Goal: Information Seeking & Learning: Check status

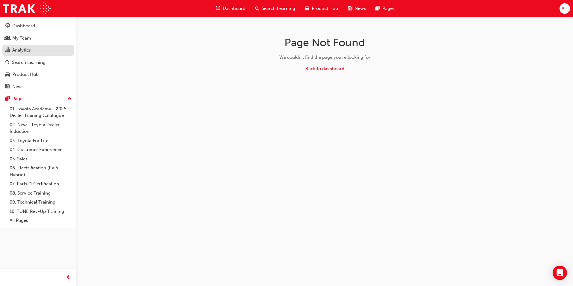
click at [41, 46] on link "Analytics" at bounding box center [38, 50] width 72 height 11
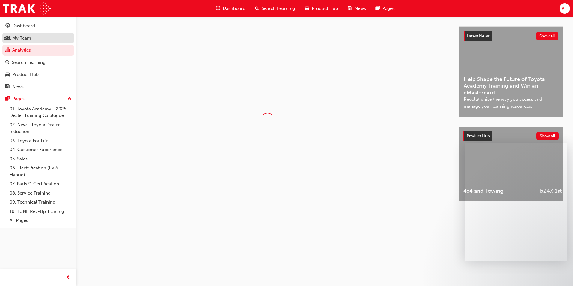
click at [40, 39] on div "My Team" at bounding box center [38, 37] width 66 height 7
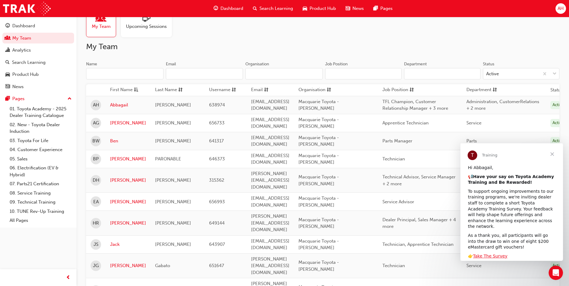
scroll to position [30, 0]
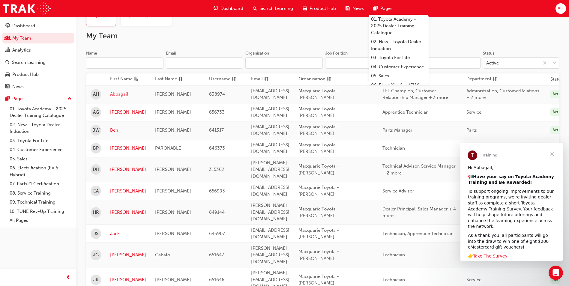
click at [119, 94] on link "Abbagail" at bounding box center [128, 94] width 36 height 7
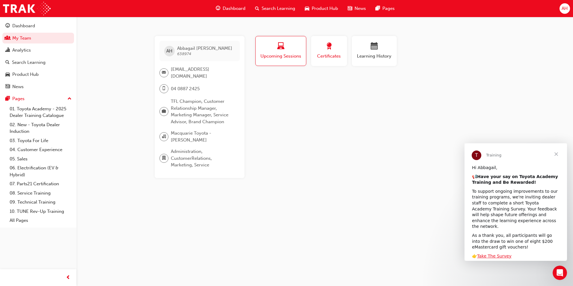
click at [334, 52] on div "Certificates" at bounding box center [329, 51] width 27 height 17
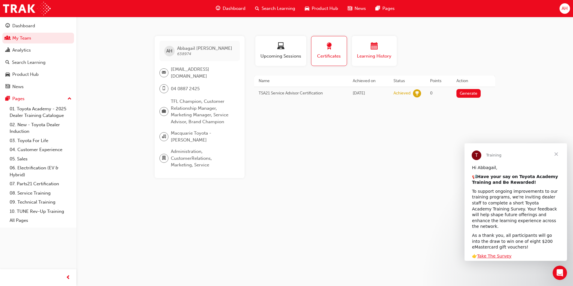
click at [373, 57] on span "Learning History" at bounding box center [374, 56] width 36 height 7
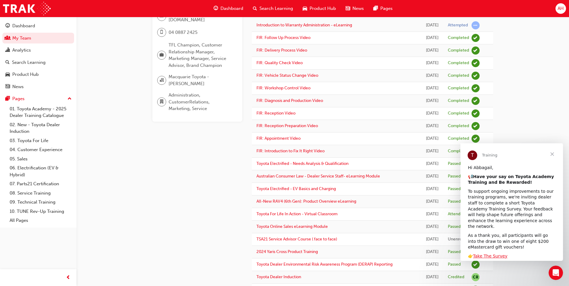
scroll to position [60, 0]
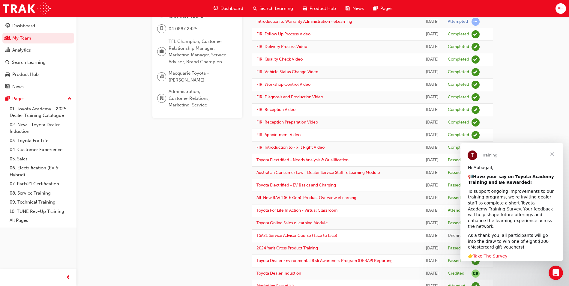
click at [554, 156] on span "Close" at bounding box center [552, 154] width 22 height 22
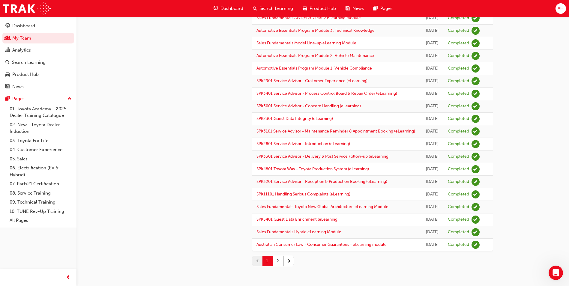
scroll to position [697, 0]
click at [280, 263] on button "2" at bounding box center [278, 261] width 10 height 10
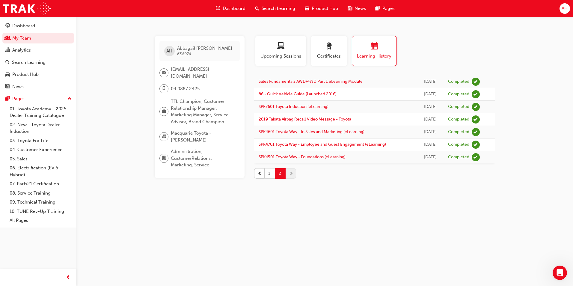
click at [269, 171] on button "1" at bounding box center [270, 173] width 10 height 10
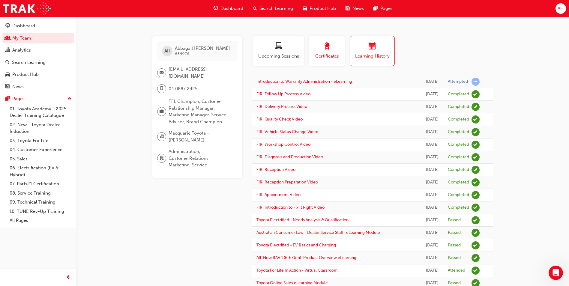
click at [325, 46] on span "award-icon" at bounding box center [326, 47] width 7 height 8
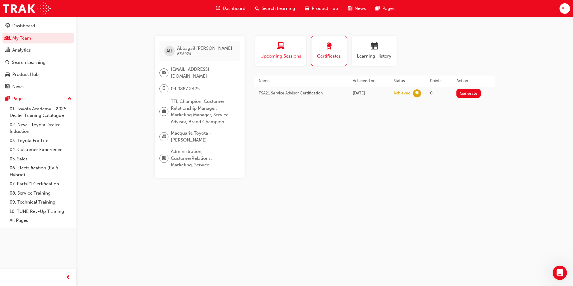
click at [278, 45] on span "laptop-icon" at bounding box center [280, 47] width 7 height 8
click at [331, 55] on span "Certificates" at bounding box center [329, 56] width 27 height 7
click at [375, 48] on span "calendar-icon" at bounding box center [374, 47] width 7 height 8
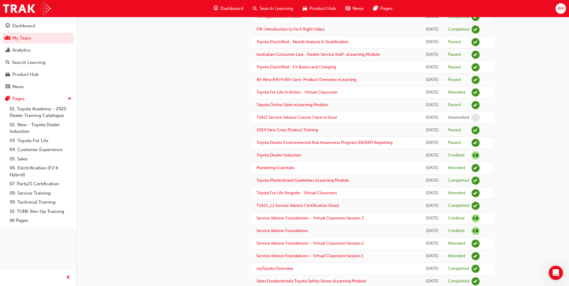
scroll to position [180, 0]
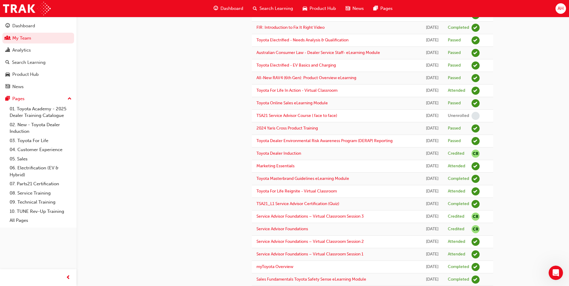
click at [309, 97] on td "Toyota For Life In Action - Virtual Classroom" at bounding box center [336, 91] width 169 height 13
click at [309, 93] on link "Toyota For Life In Action - Virtual Classroom" at bounding box center [296, 90] width 81 height 5
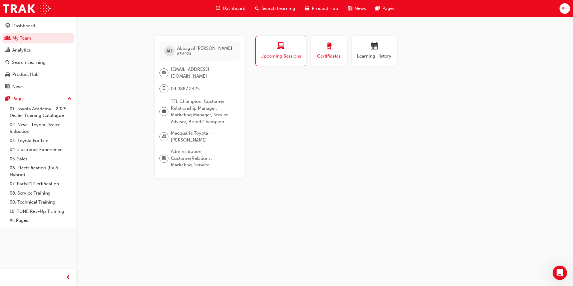
click at [337, 52] on div "Certificates" at bounding box center [329, 51] width 27 height 17
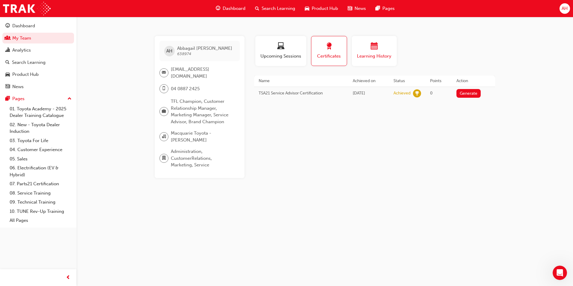
click at [361, 50] on div "button" at bounding box center [374, 47] width 36 height 9
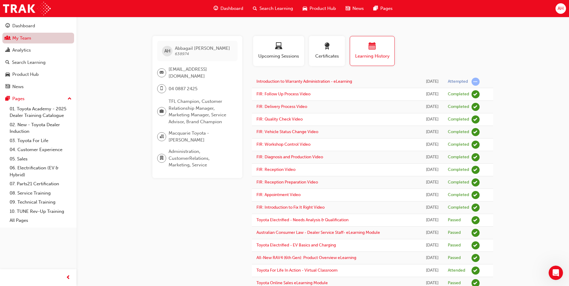
click at [31, 35] on link "My Team" at bounding box center [38, 38] width 72 height 11
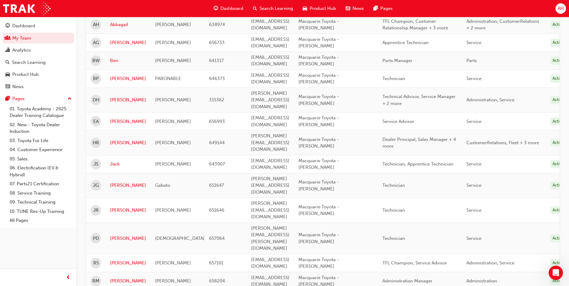
scroll to position [120, 0]
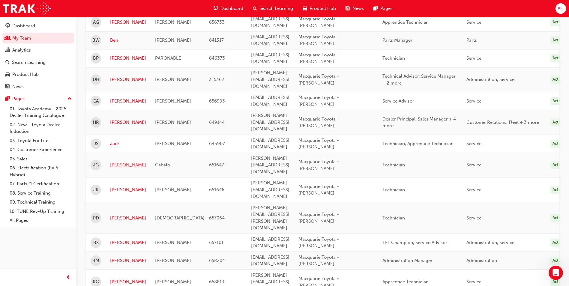
click at [118, 162] on link "[PERSON_NAME]" at bounding box center [128, 165] width 36 height 7
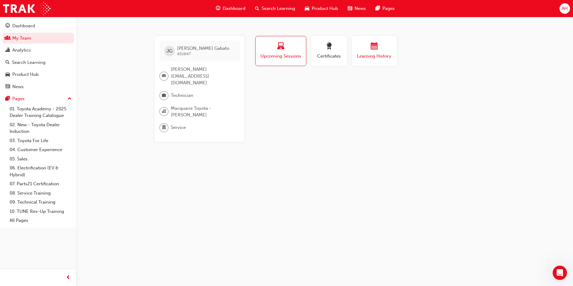
click at [396, 47] on button "Learning History" at bounding box center [374, 51] width 45 height 30
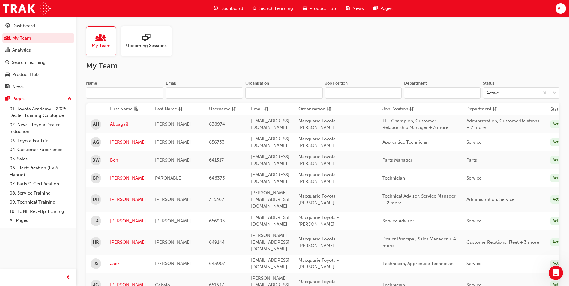
scroll to position [120, 0]
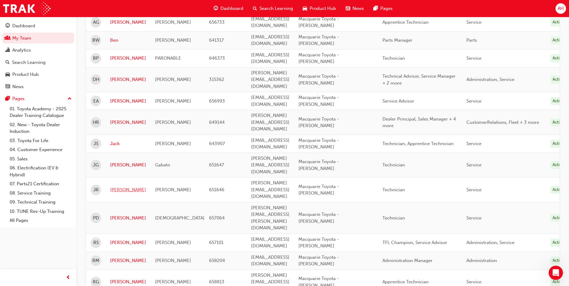
click at [117, 186] on link "[PERSON_NAME]" at bounding box center [128, 189] width 36 height 7
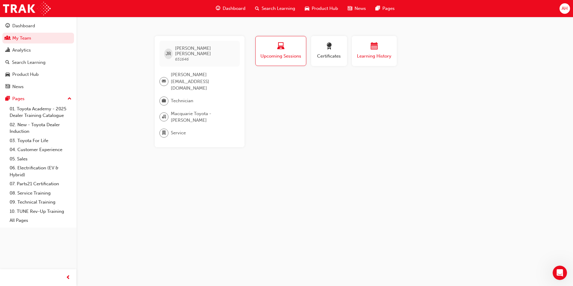
click at [354, 51] on button "Learning History" at bounding box center [374, 51] width 45 height 30
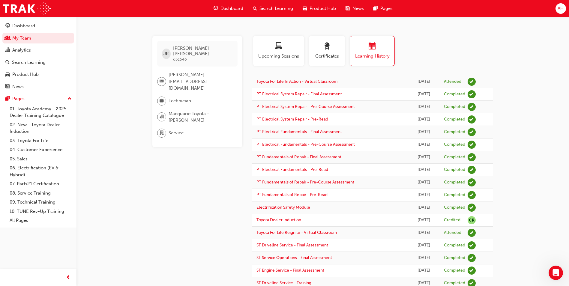
scroll to position [120, 0]
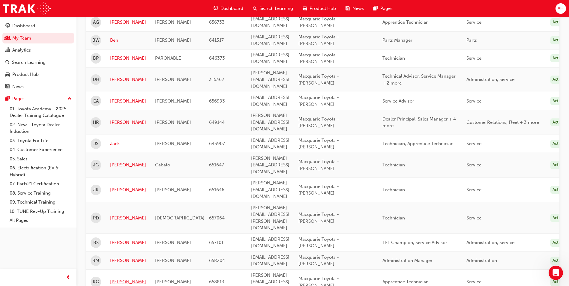
click at [122, 279] on link "[PERSON_NAME]" at bounding box center [128, 282] width 36 height 7
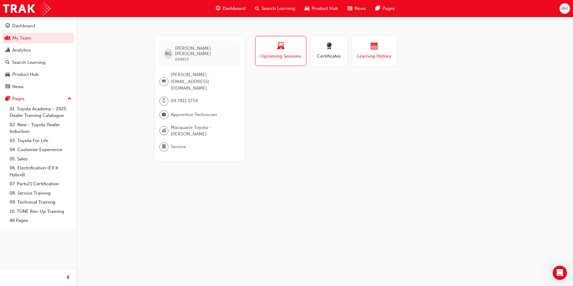
click at [387, 51] on div "button" at bounding box center [374, 47] width 36 height 9
